Goal: Find specific page/section: Find specific page/section

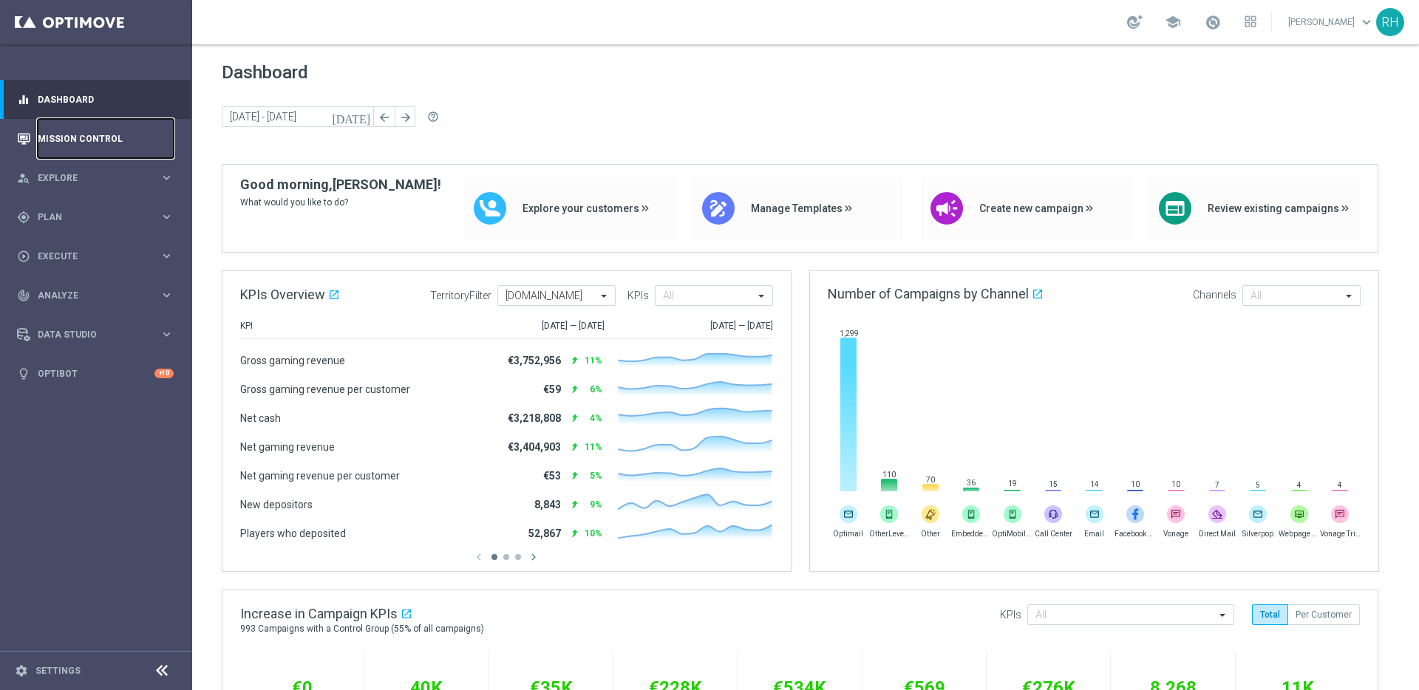
click at [85, 139] on link "Mission Control" at bounding box center [106, 138] width 136 height 39
